Goal: Information Seeking & Learning: Learn about a topic

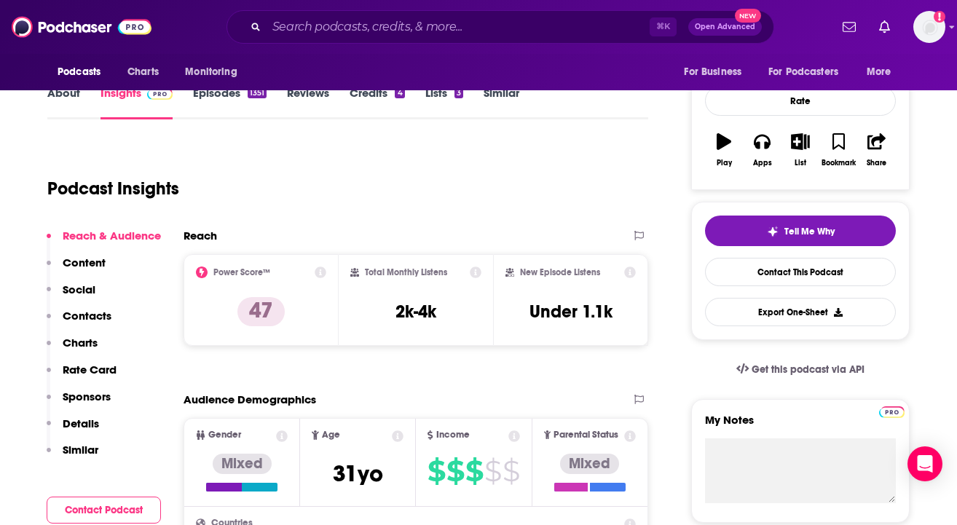
scroll to position [196, 0]
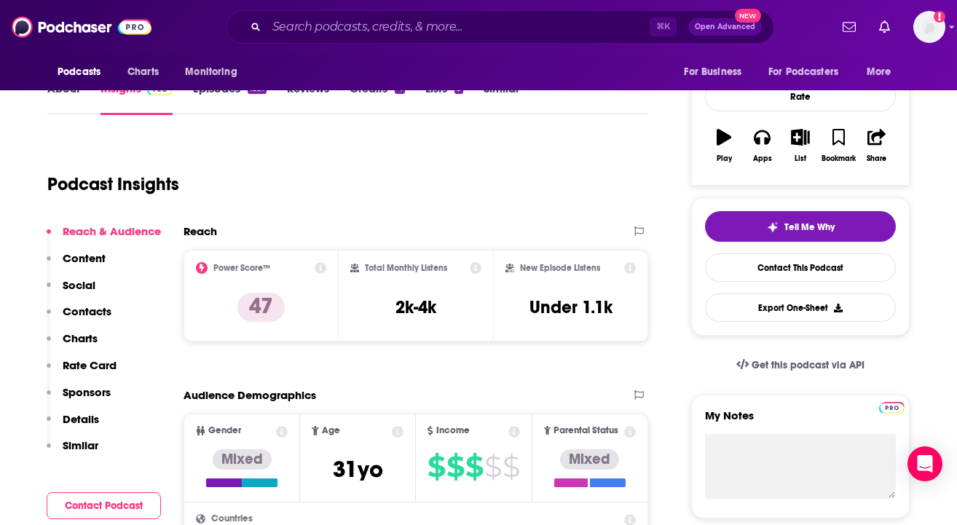
click at [472, 270] on icon at bounding box center [476, 268] width 12 height 12
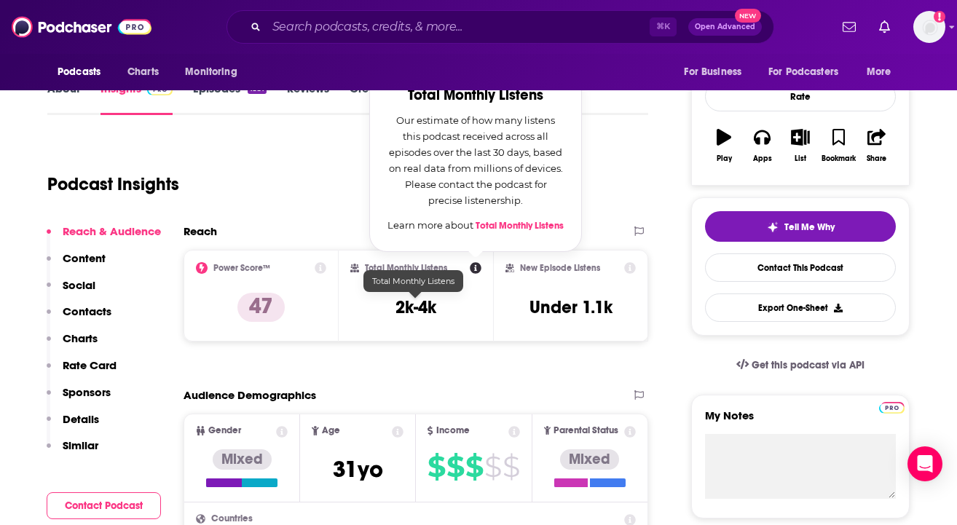
click at [433, 302] on h3 "2k-4k" at bounding box center [416, 308] width 41 height 22
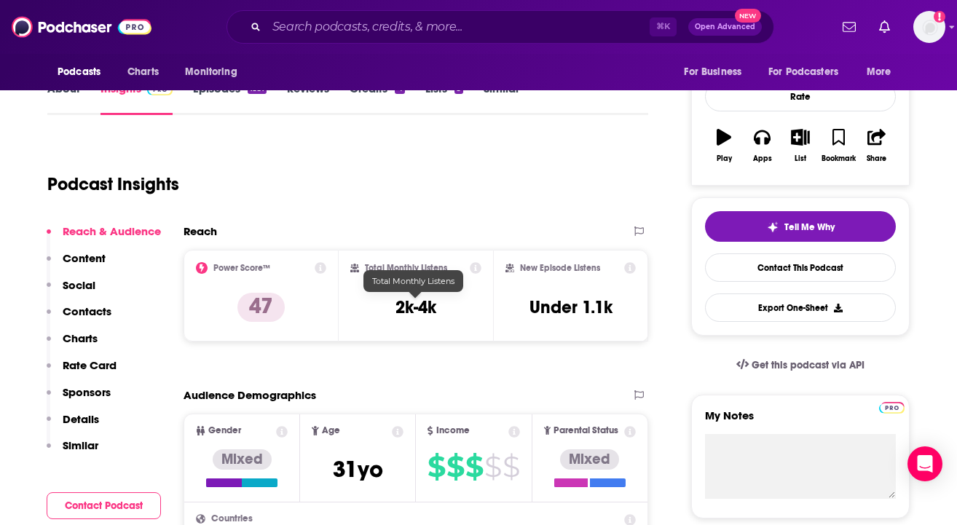
click at [414, 310] on h3 "2k-4k" at bounding box center [416, 308] width 41 height 22
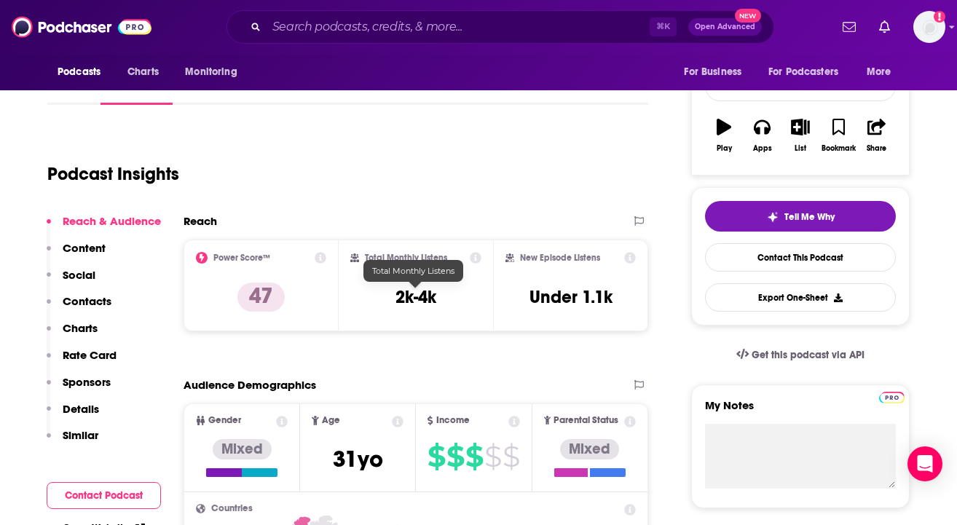
scroll to position [207, 0]
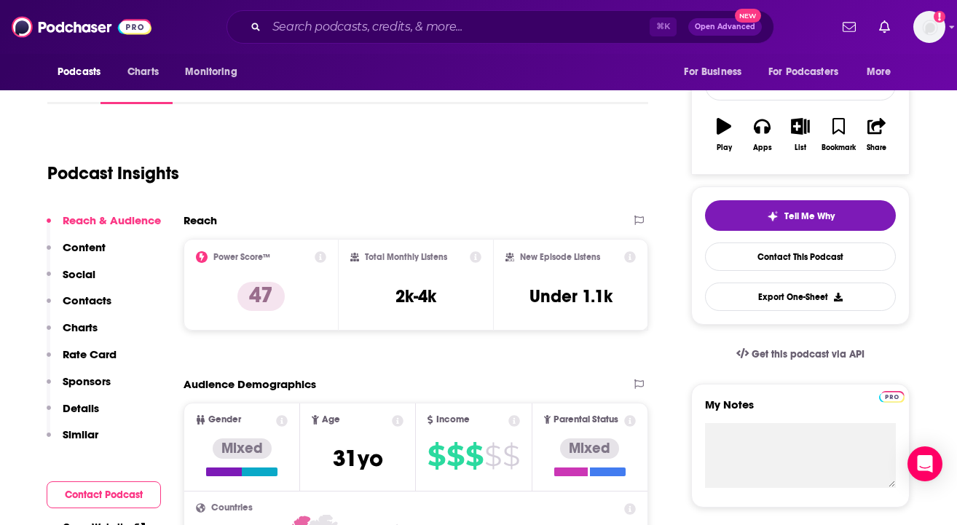
click at [420, 307] on div "Total Monthly Listens 2k-4k" at bounding box center [416, 284] width 132 height 67
click at [417, 299] on h3 "2k-4k" at bounding box center [416, 297] width 41 height 22
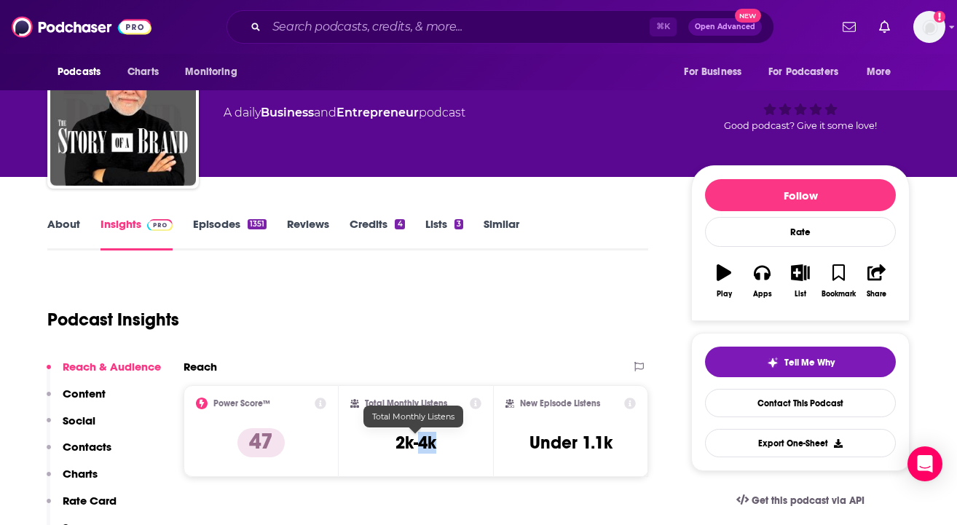
scroll to position [12, 0]
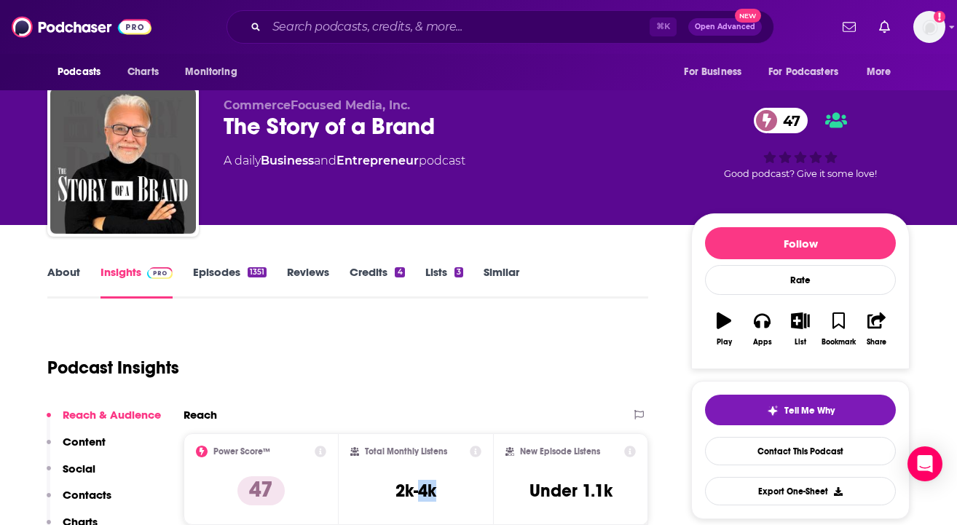
click at [210, 275] on link "Episodes 1351" at bounding box center [230, 282] width 74 height 34
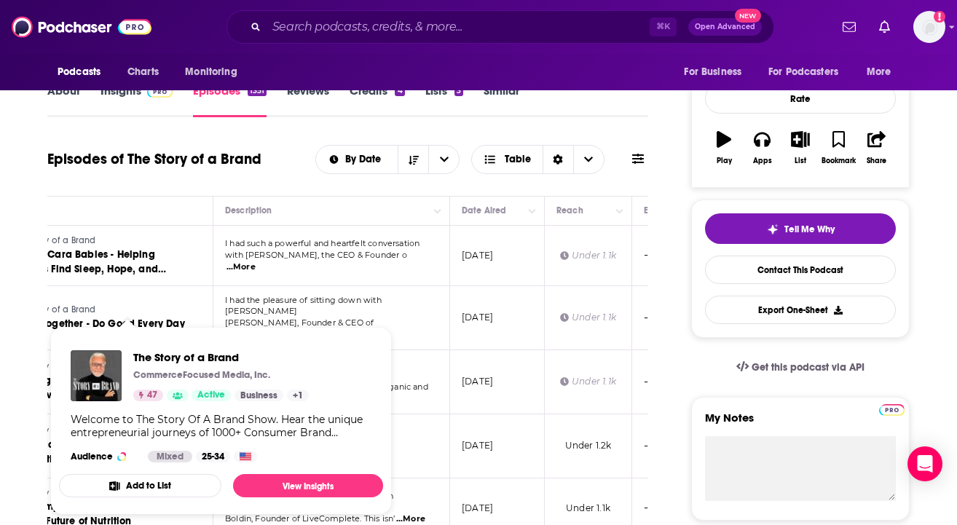
scroll to position [0, 178]
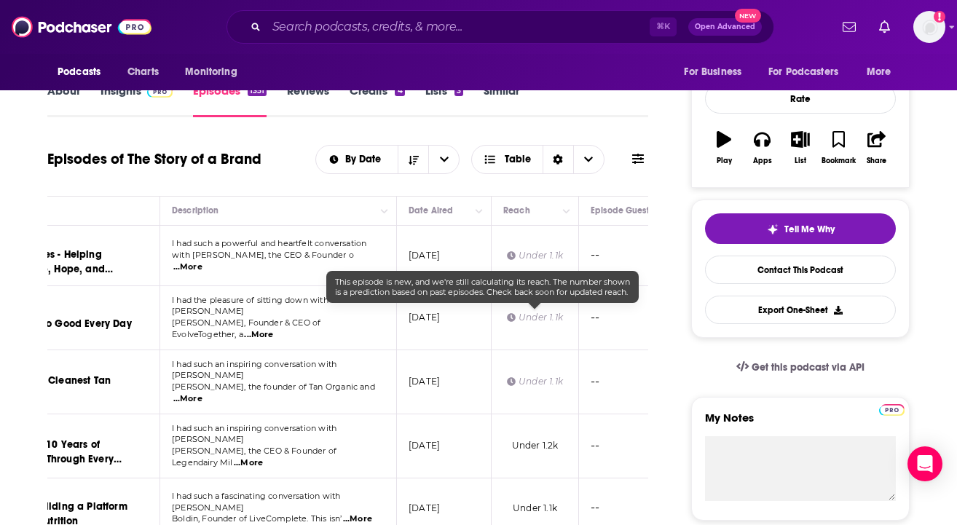
click at [523, 313] on div "Under 1.1k" at bounding box center [535, 317] width 56 height 12
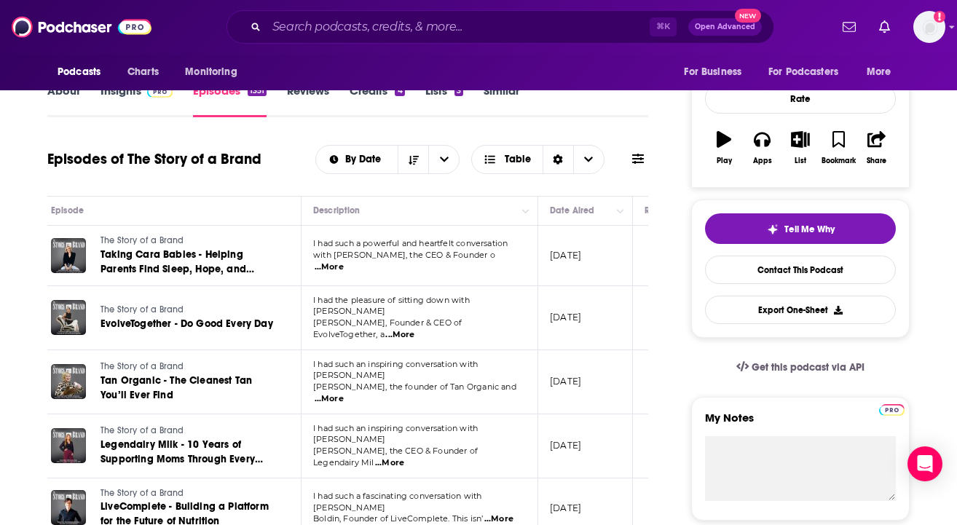
scroll to position [0, 32]
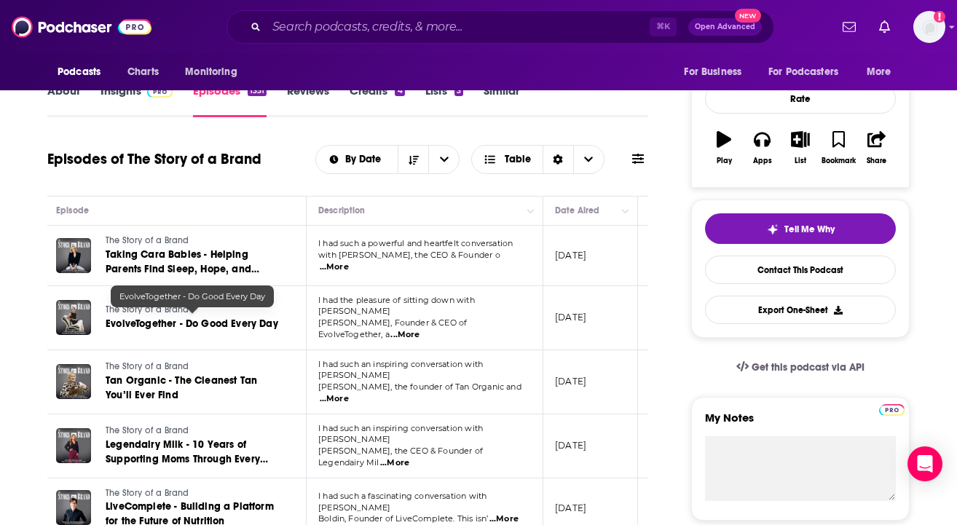
click at [234, 318] on span "EvolveTogether - Do Good Every Day" at bounding box center [192, 324] width 173 height 12
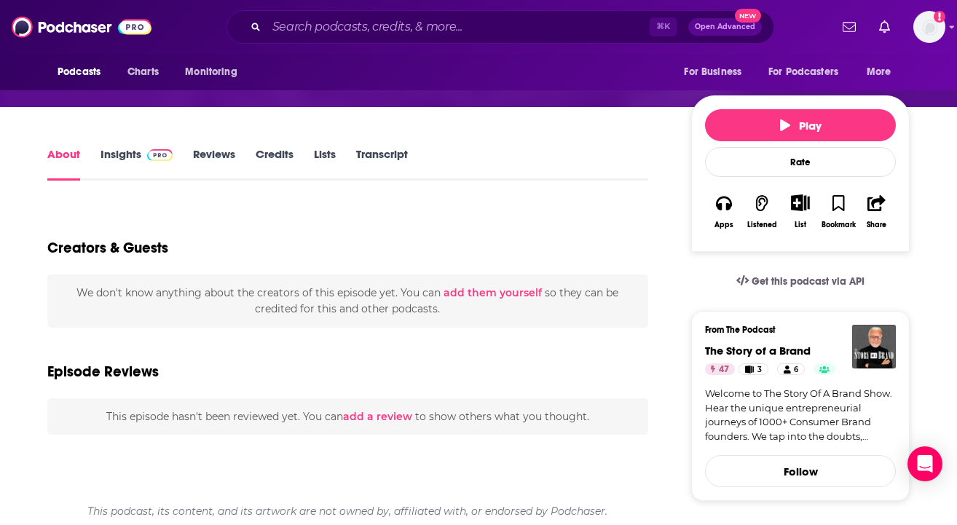
scroll to position [82, 0]
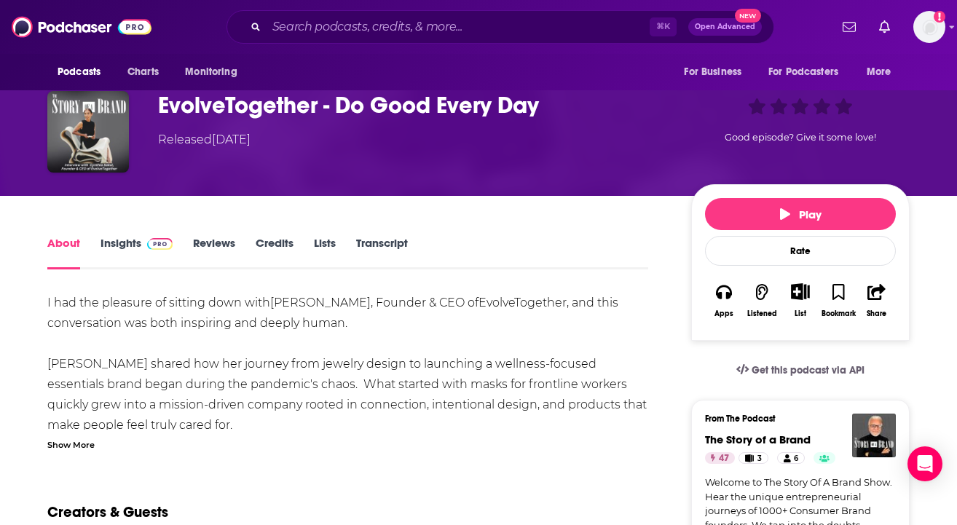
click at [122, 240] on link "Insights" at bounding box center [137, 253] width 72 height 34
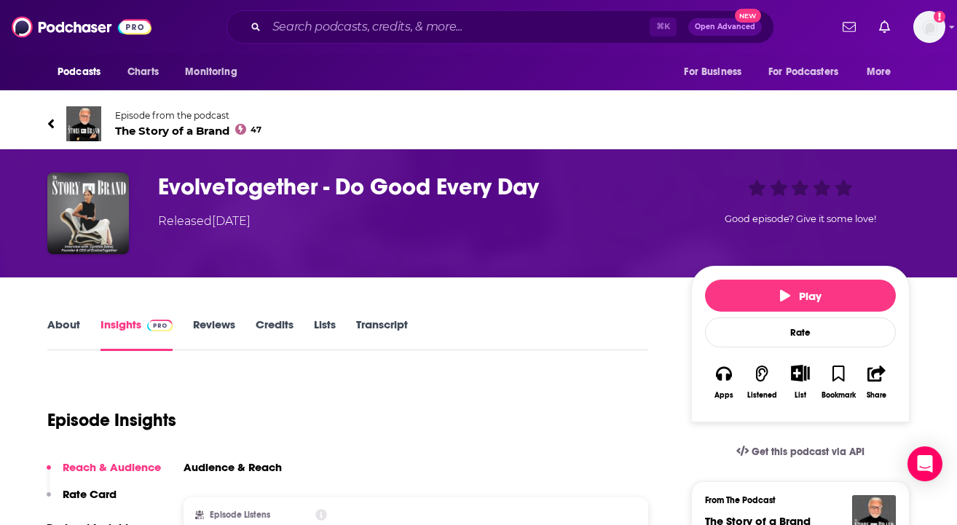
scroll to position [196, 0]
